Goal: Transaction & Acquisition: Purchase product/service

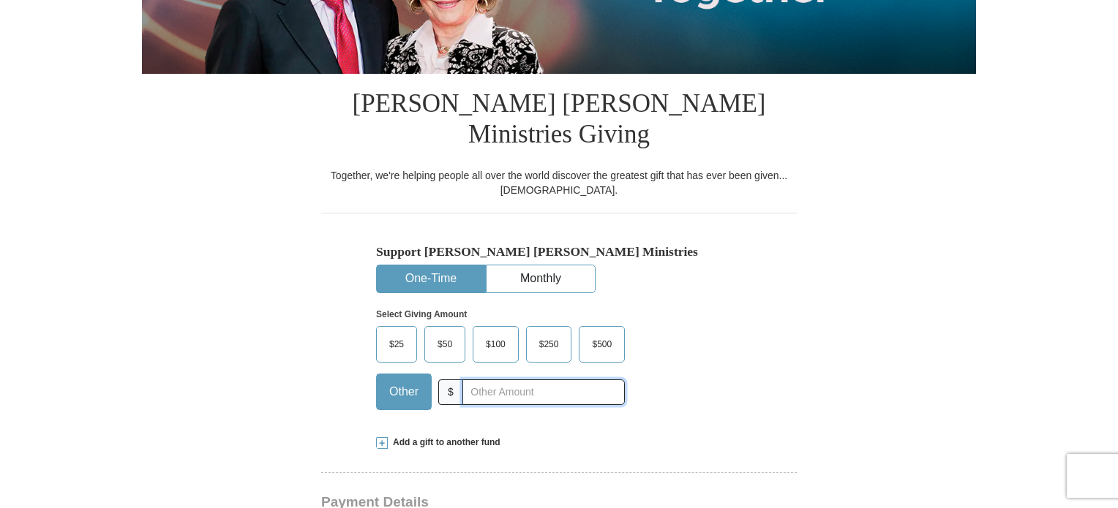
click at [488, 380] on input "text" at bounding box center [543, 393] width 162 height 26
type input "130"
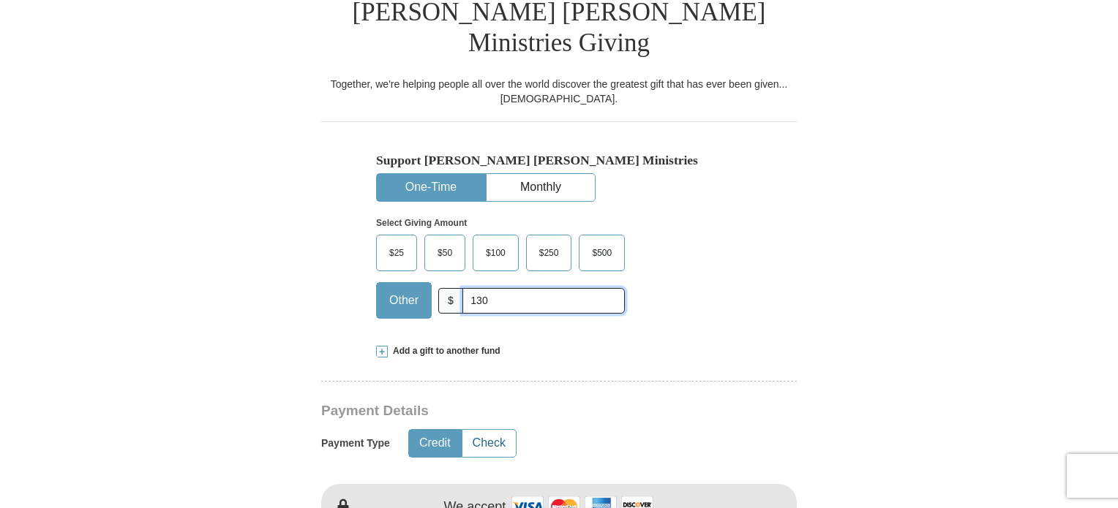
scroll to position [512, 0]
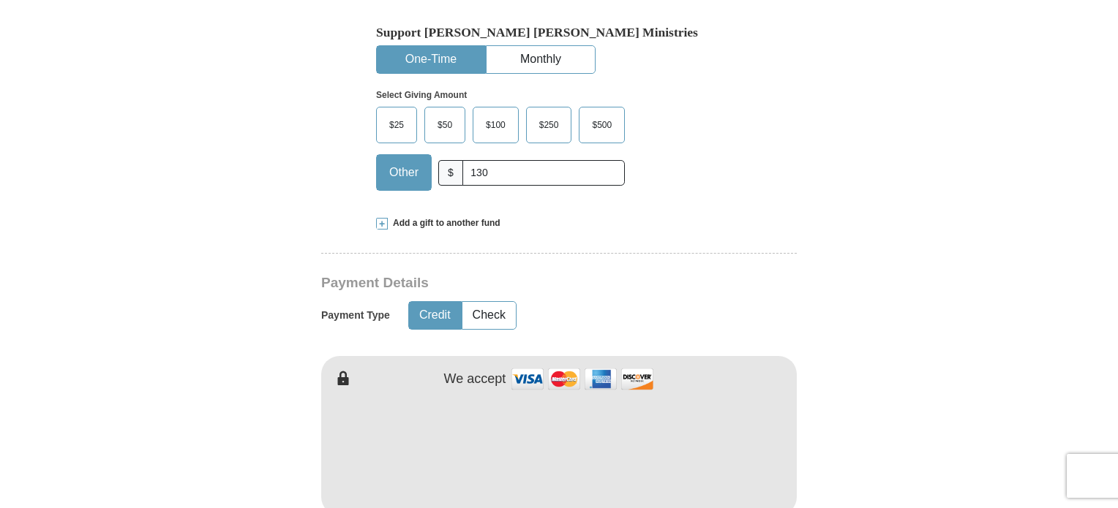
type input "[PERSON_NAME]"
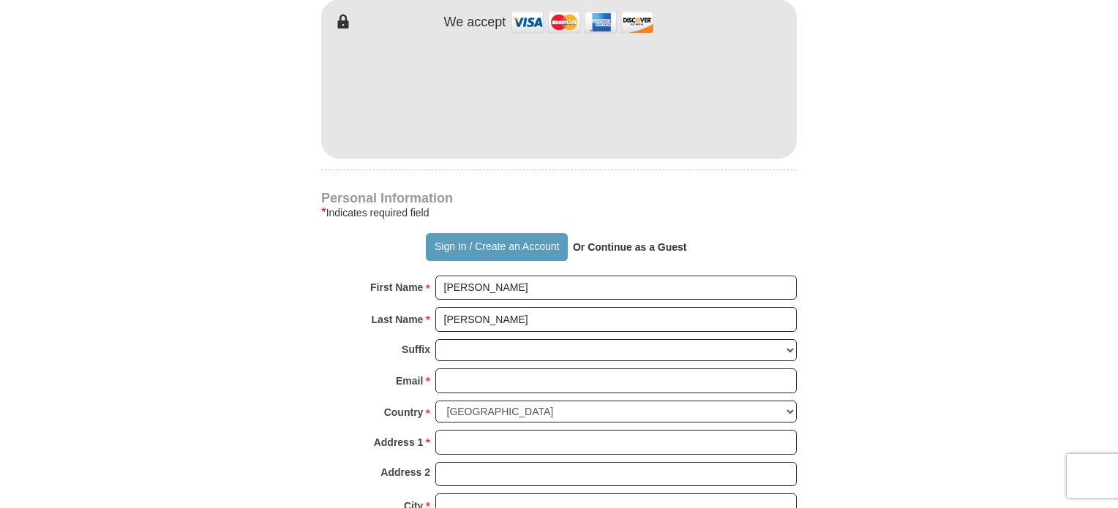
scroll to position [878, 0]
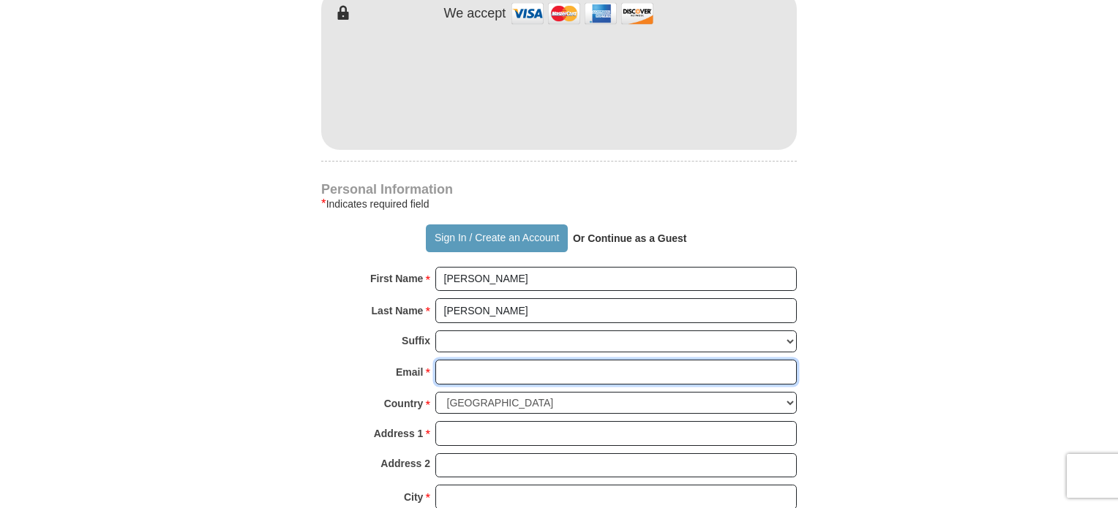
click at [540, 360] on input "Email *" at bounding box center [615, 372] width 361 height 25
type input "[EMAIL_ADDRESS][DOMAIN_NAME]"
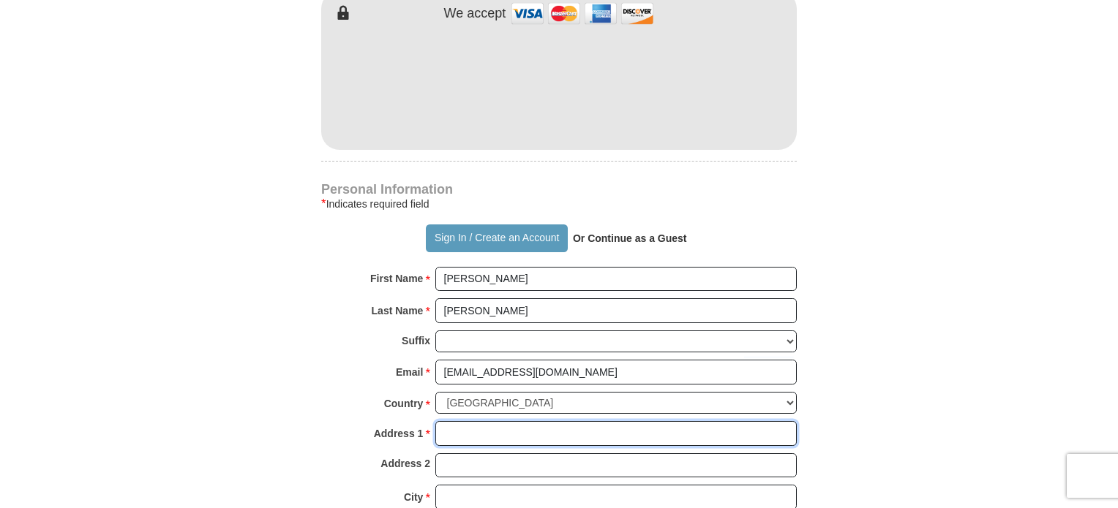
type input "[STREET_ADDRESS][PERSON_NAME]"
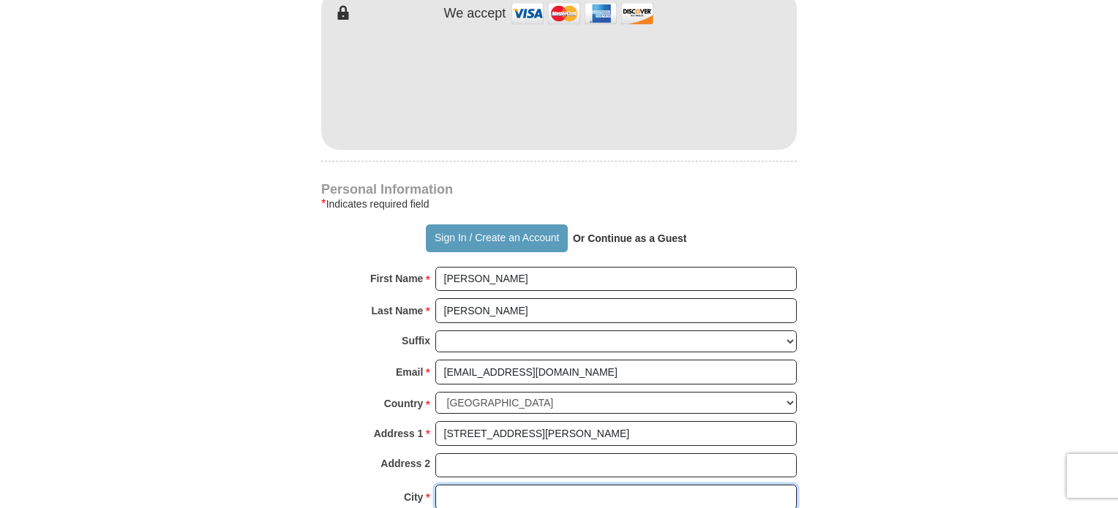
type input "Franklin"
select select "KY"
type input "42134"
type input "6153643350"
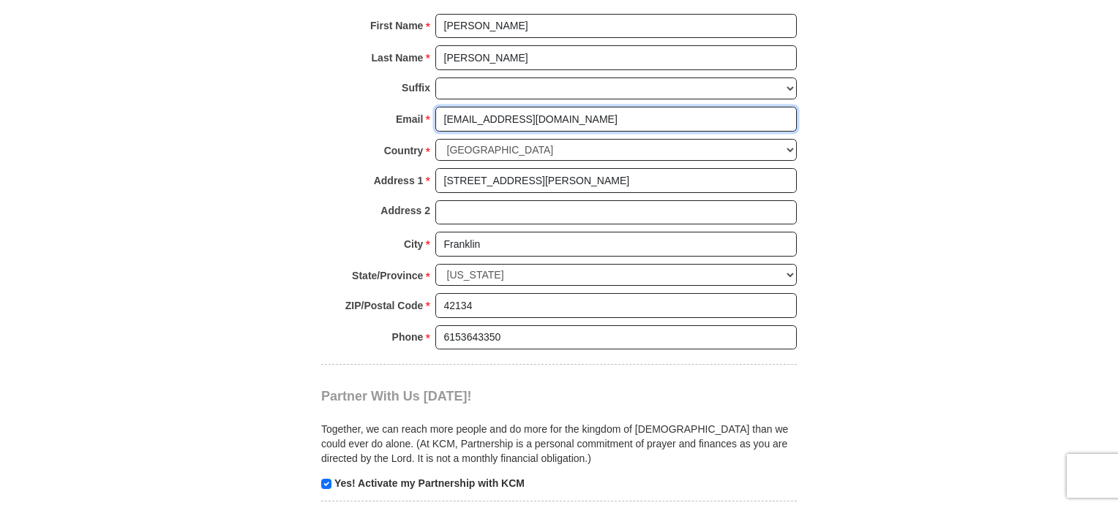
scroll to position [1171, 0]
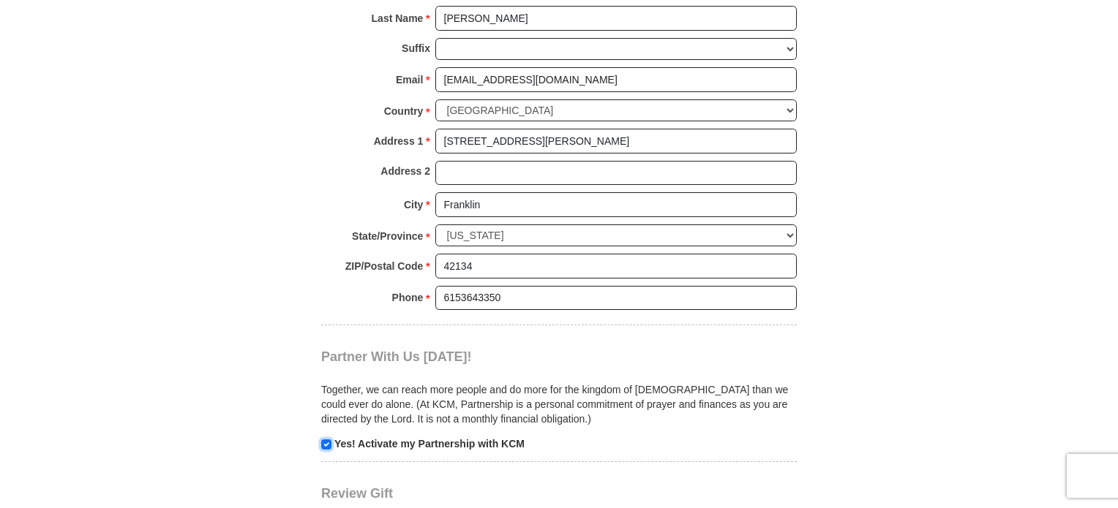
click at [326, 440] on input "checkbox" at bounding box center [326, 445] width 10 height 10
checkbox input "false"
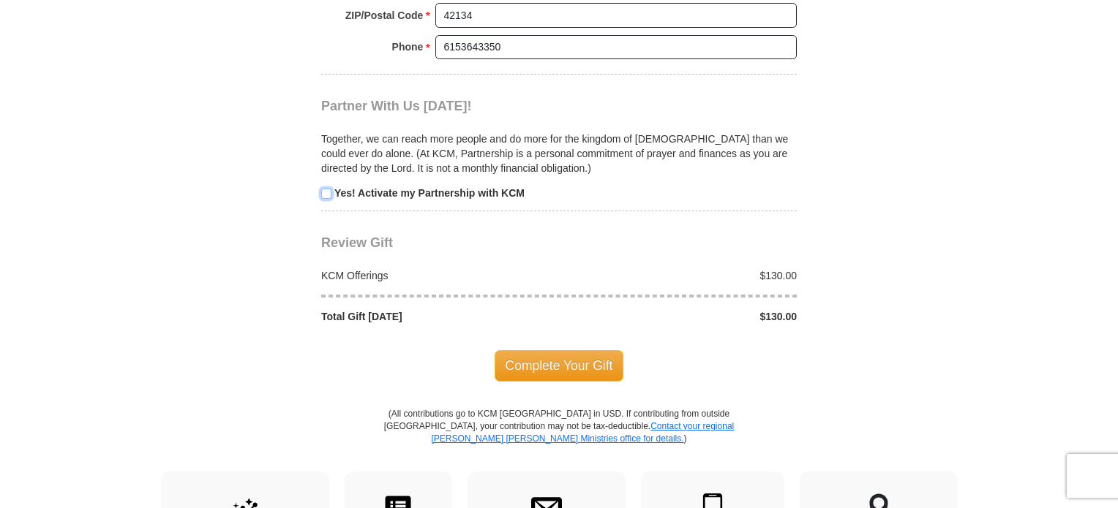
scroll to position [1463, 0]
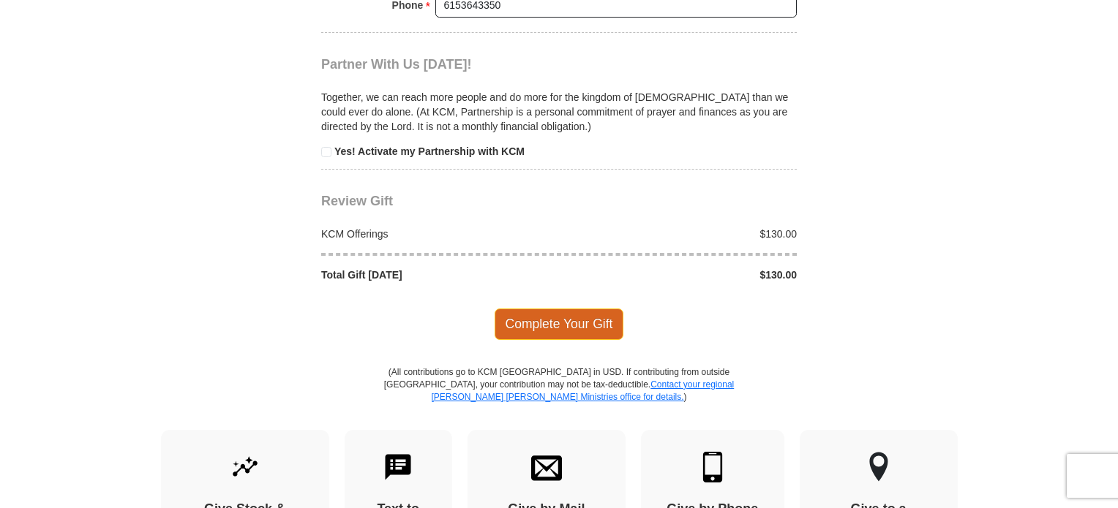
click at [545, 309] on span "Complete Your Gift" at bounding box center [559, 324] width 129 height 31
